Goal: Information Seeking & Learning: Learn about a topic

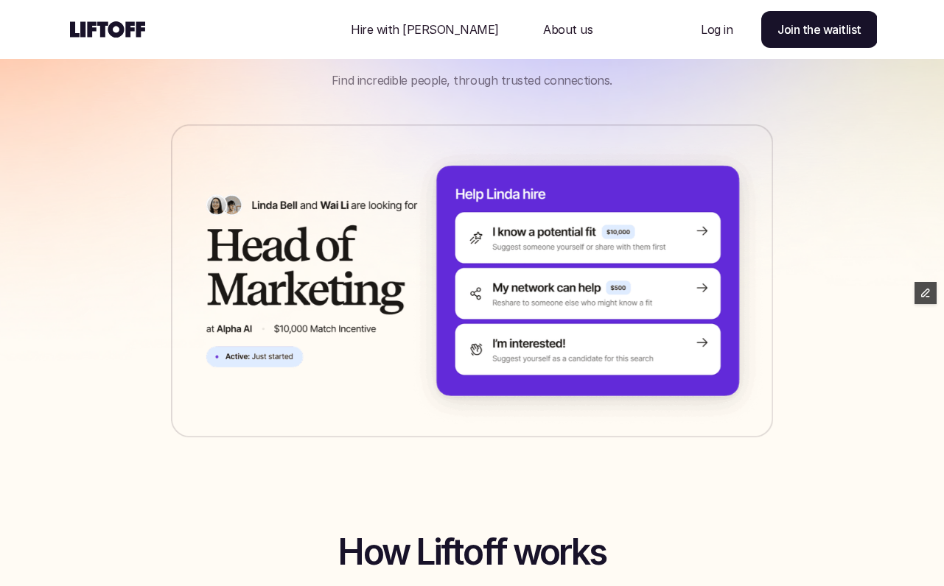
scroll to position [133, 0]
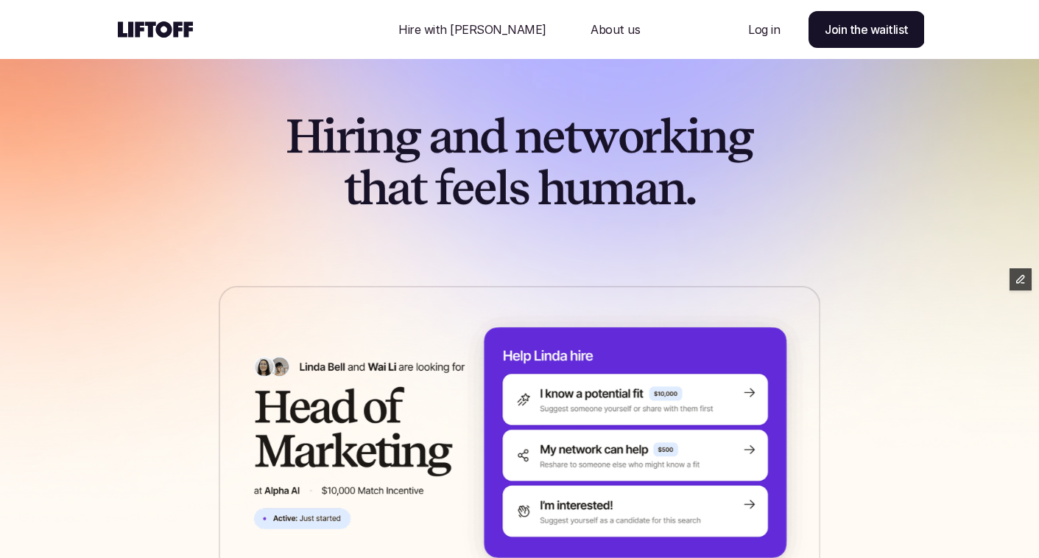
scroll to position [9, 0]
